Goal: Information Seeking & Learning: Check status

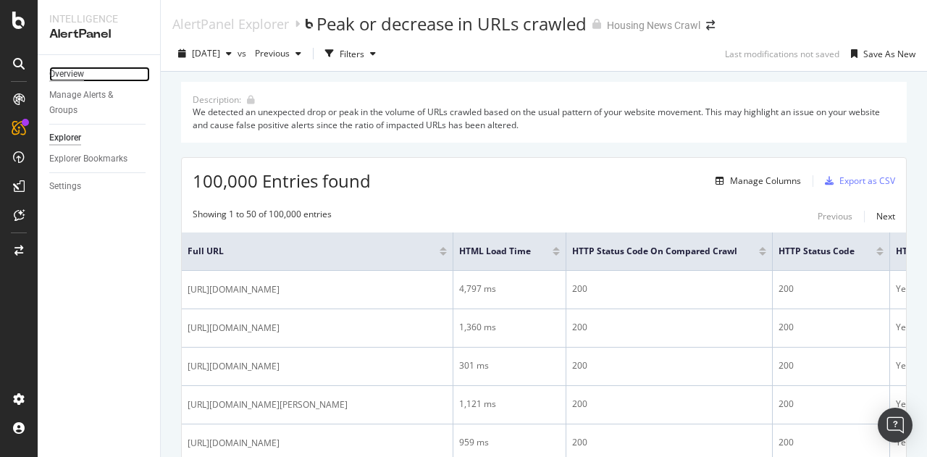
click at [78, 76] on div "Overview" at bounding box center [66, 74] width 35 height 15
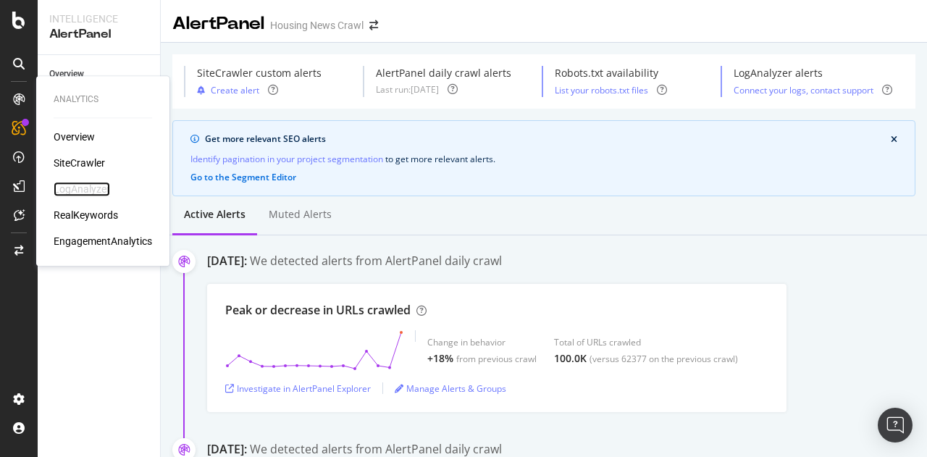
click at [88, 188] on div "LogAnalyzer" at bounding box center [82, 189] width 57 height 14
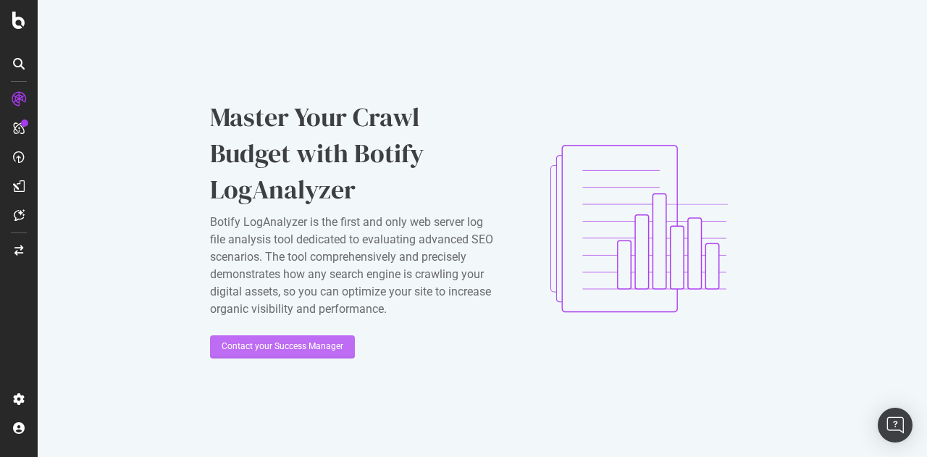
click at [306, 342] on div "Contact your Success Manager" at bounding box center [283, 346] width 122 height 12
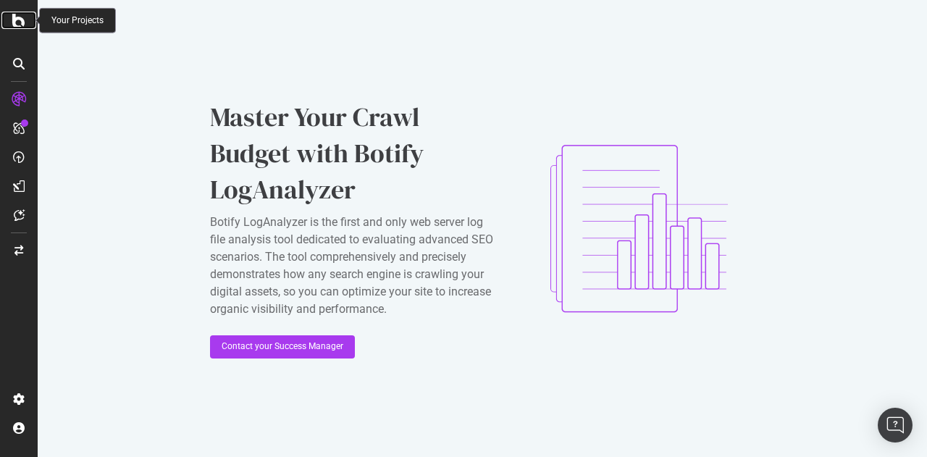
click at [23, 20] on icon at bounding box center [18, 20] width 13 height 17
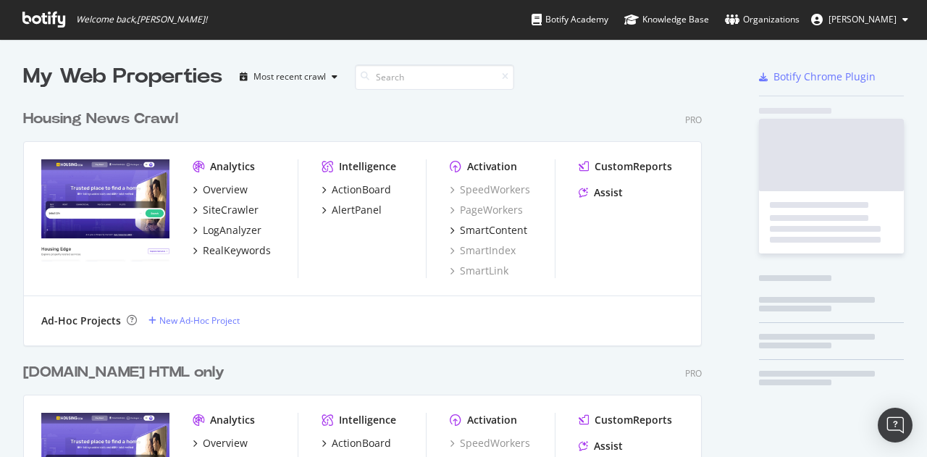
scroll to position [446, 905]
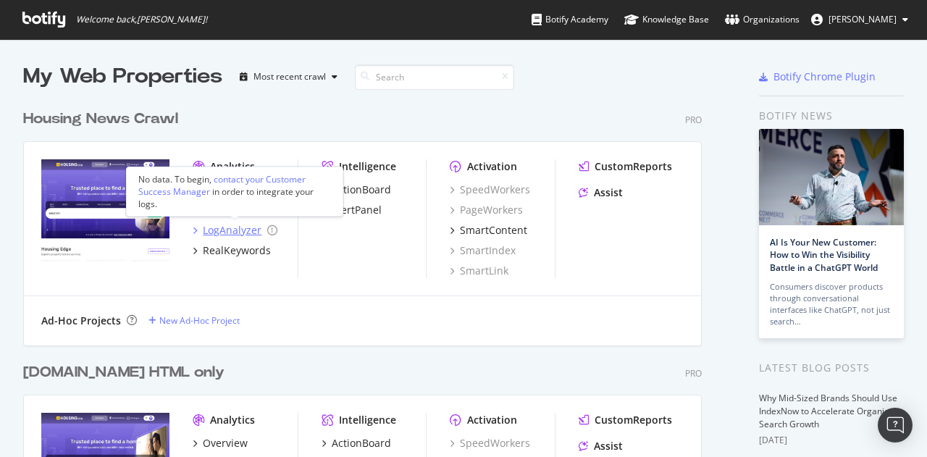
click at [237, 223] on div "LogAnalyzer" at bounding box center [232, 230] width 59 height 14
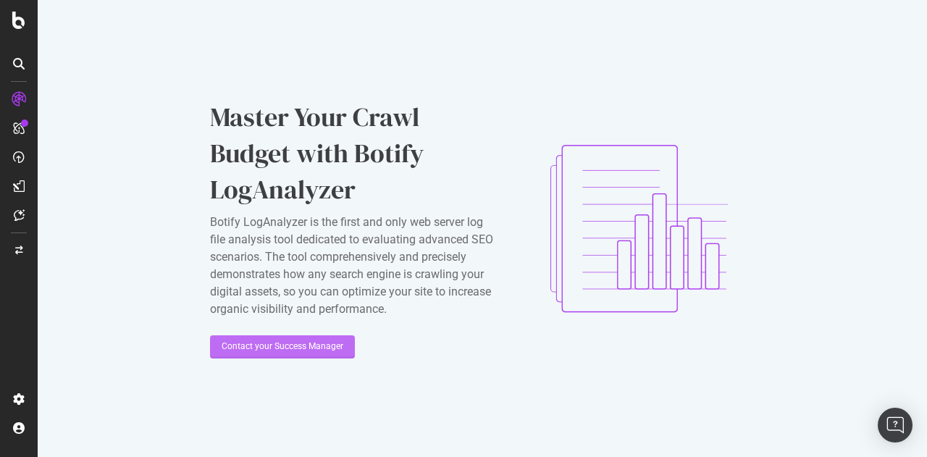
click at [259, 341] on div "Contact your Success Manager" at bounding box center [283, 346] width 122 height 12
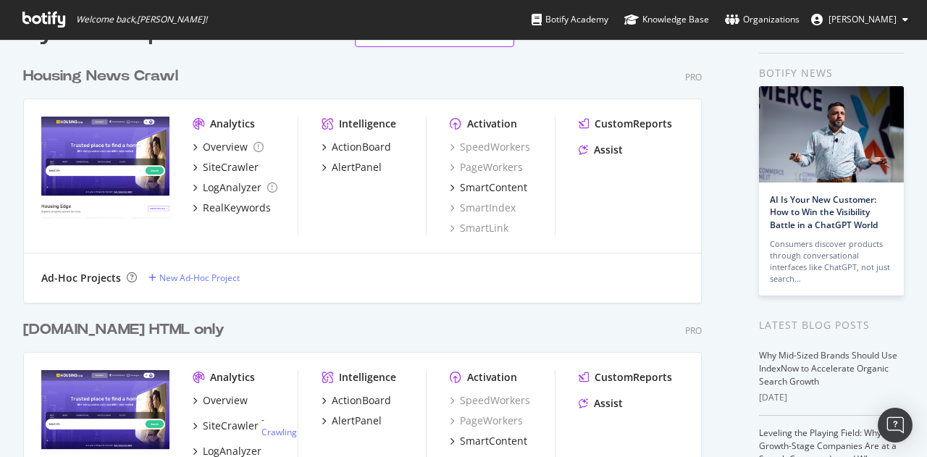
scroll to position [14, 0]
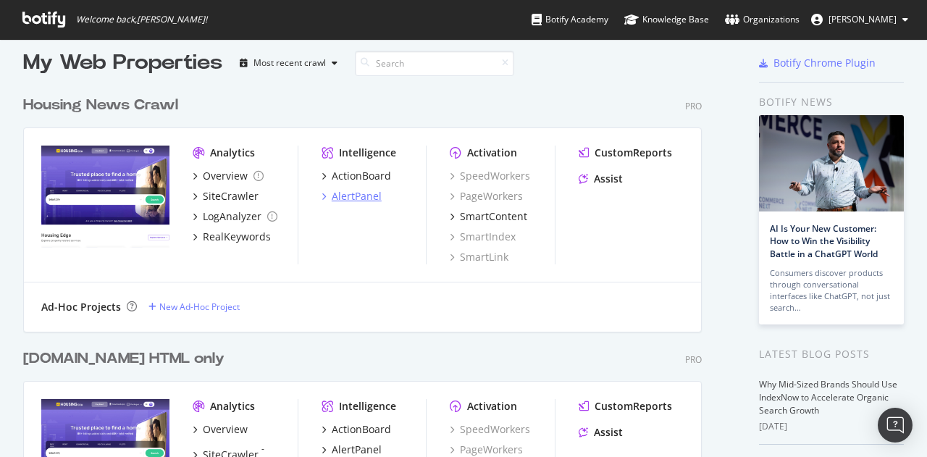
click at [369, 197] on div "AlertPanel" at bounding box center [357, 196] width 50 height 14
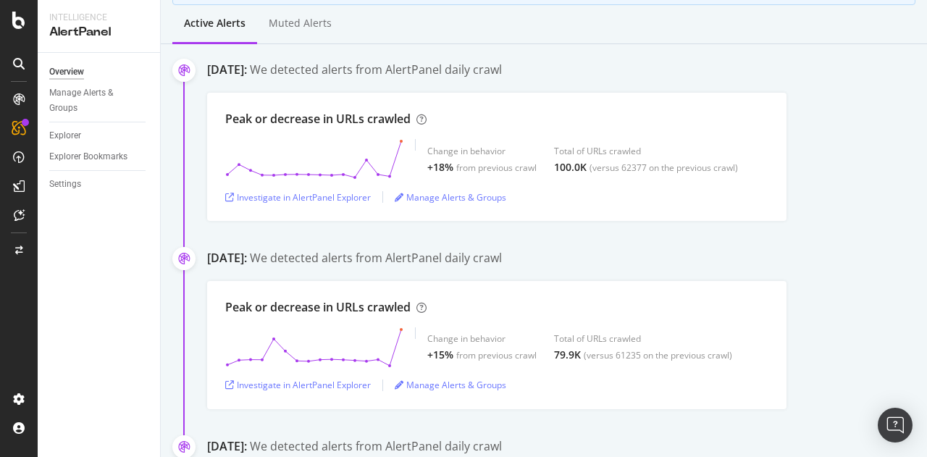
scroll to position [192, 0]
click at [369, 197] on div "Investigate in AlertPanel Explorer" at bounding box center [298, 197] width 146 height 12
